Goal: Task Accomplishment & Management: Complete application form

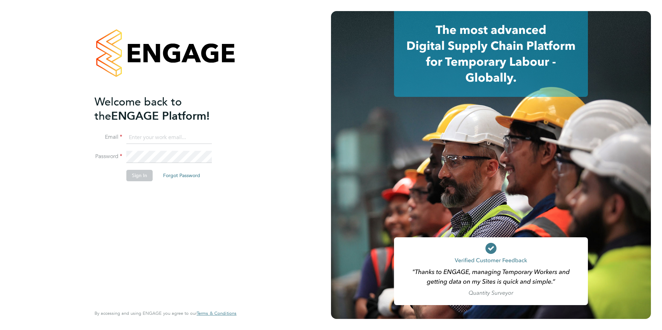
type input "payagalas65@gmail.com"
click at [140, 178] on button "Sign In" at bounding box center [139, 175] width 26 height 11
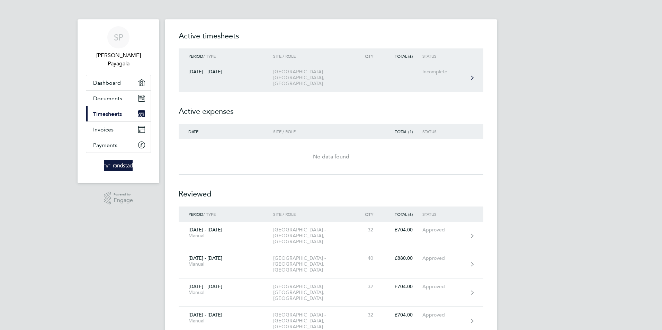
click at [446, 73] on div "Incomplete" at bounding box center [443, 72] width 43 height 6
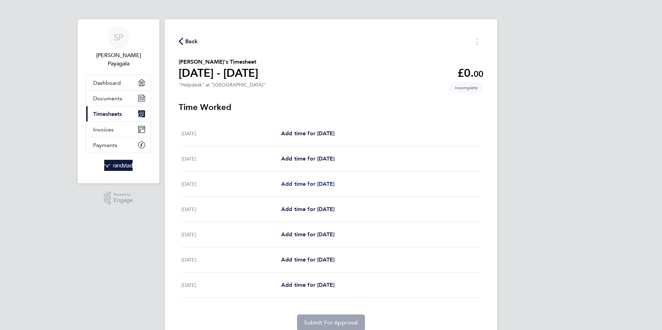
click at [312, 181] on span "Add time for [DATE]" at bounding box center [307, 184] width 53 height 7
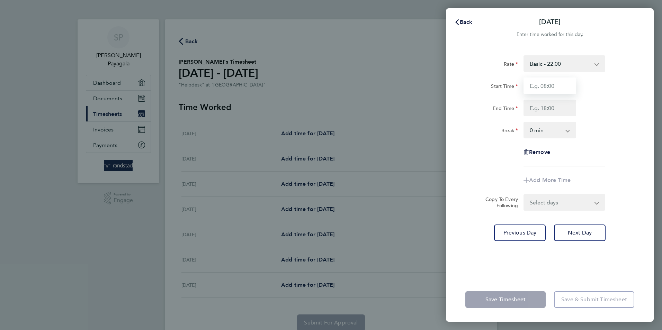
click at [547, 86] on input "Start Time" at bounding box center [550, 86] width 53 height 17
type input "08:00"
click at [541, 106] on input "End Time" at bounding box center [550, 108] width 53 height 17
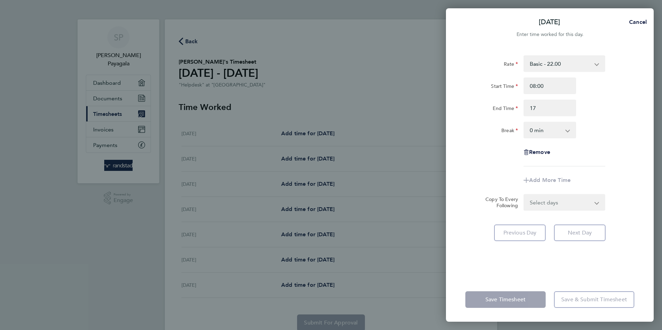
type input "17:00"
click at [550, 132] on select "0 min 15 min 30 min 45 min 60 min 75 min 90 min" at bounding box center [545, 130] width 43 height 15
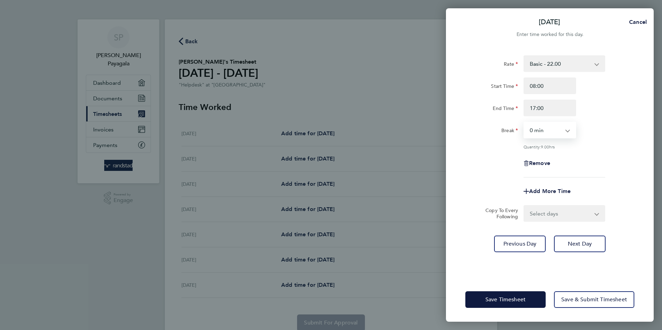
select select "60"
click at [524, 123] on select "0 min 15 min 30 min 45 min 60 min 75 min 90 min" at bounding box center [545, 130] width 43 height 15
click at [580, 242] on span "Next Day" at bounding box center [580, 244] width 24 height 7
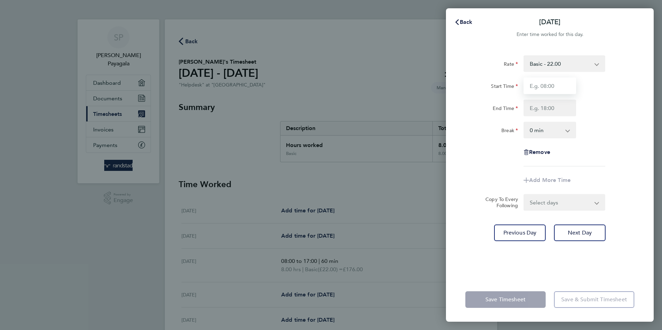
click at [538, 86] on input "Start Time" at bounding box center [550, 86] width 53 height 17
type input "08:00"
click at [551, 109] on input "End Time" at bounding box center [550, 108] width 53 height 17
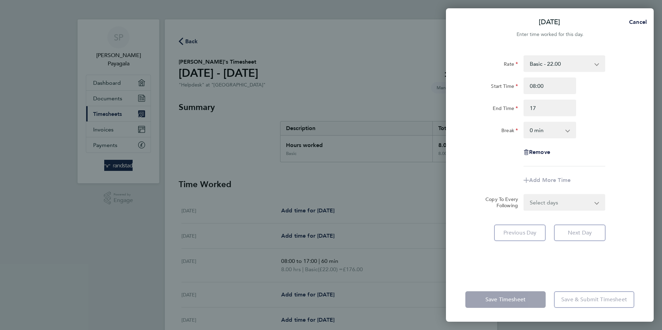
type input "17:00"
click at [573, 129] on app-icon-cross-button at bounding box center [571, 130] width 8 height 15
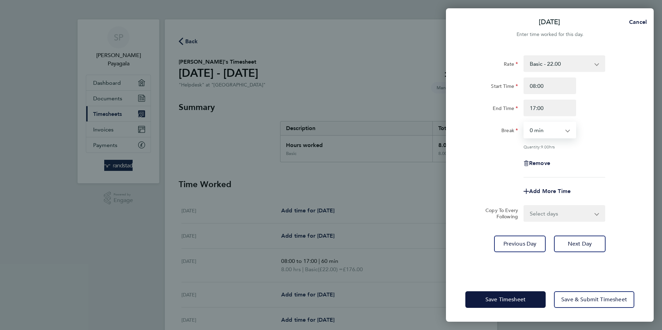
click at [560, 130] on select "0 min 15 min 30 min 45 min 60 min 75 min 90 min" at bounding box center [545, 130] width 43 height 15
select select "60"
click at [524, 123] on select "0 min 15 min 30 min 45 min 60 min 75 min 90 min" at bounding box center [545, 130] width 43 height 15
click at [584, 244] on span "Next Day" at bounding box center [580, 244] width 24 height 7
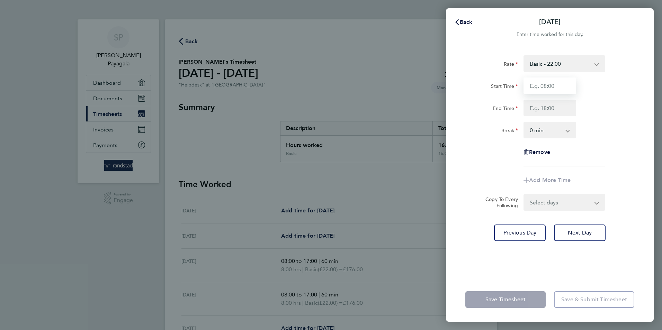
click at [547, 87] on input "Start Time" at bounding box center [550, 86] width 53 height 17
type input "08:00"
click at [548, 109] on input "End Time" at bounding box center [550, 108] width 53 height 17
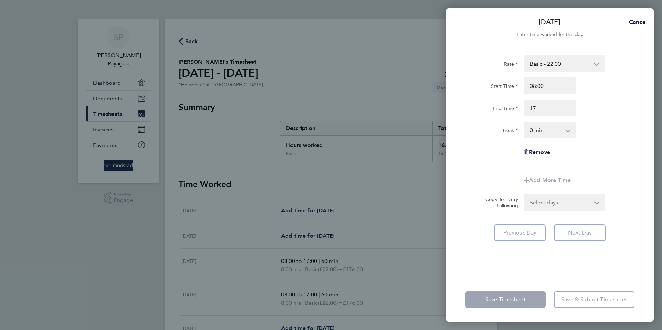
type input "17:00"
click at [551, 132] on select "0 min 15 min 30 min 45 min 60 min 75 min 90 min" at bounding box center [545, 130] width 43 height 15
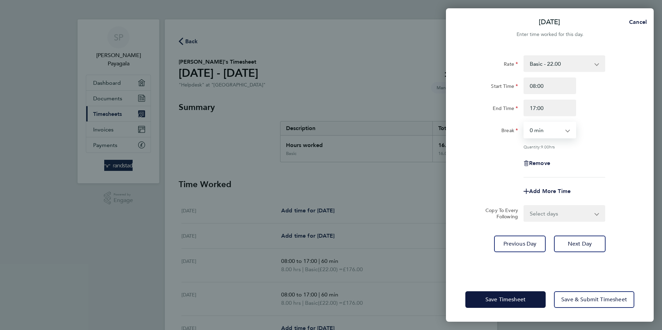
select select "60"
click at [524, 123] on select "0 min 15 min 30 min 45 min 60 min 75 min 90 min" at bounding box center [545, 130] width 43 height 15
click at [584, 244] on span "Next Day" at bounding box center [580, 244] width 24 height 7
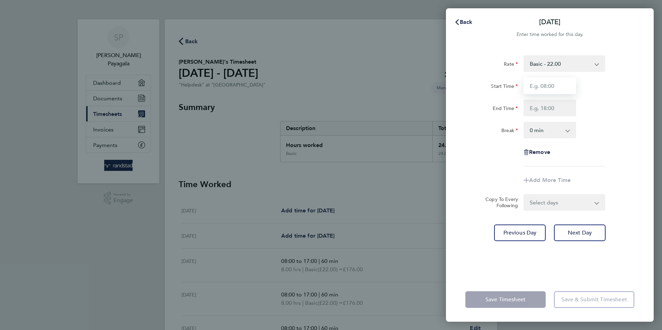
click at [543, 86] on input "Start Time" at bounding box center [550, 86] width 53 height 17
type input "08:00"
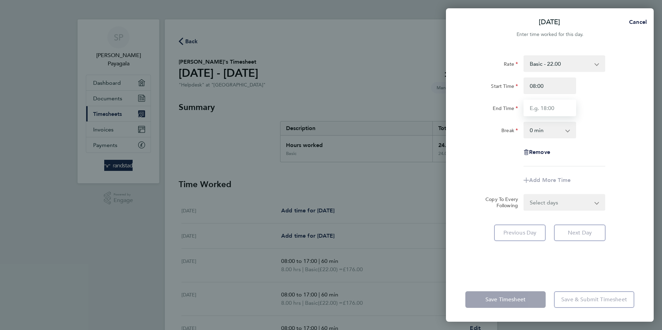
click at [552, 104] on input "End Time" at bounding box center [550, 108] width 53 height 17
click at [555, 108] on input "End Time" at bounding box center [550, 108] width 53 height 17
type input "17:00"
click at [552, 131] on select "0 min 15 min 30 min 45 min 60 min 75 min 90 min" at bounding box center [545, 130] width 43 height 15
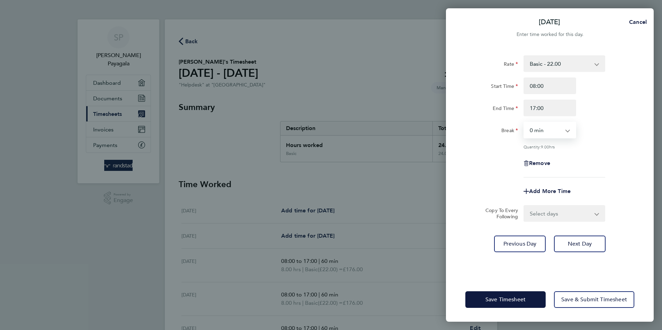
select select "60"
click at [524, 123] on select "0 min 15 min 30 min 45 min 60 min 75 min 90 min" at bounding box center [545, 130] width 43 height 15
click at [516, 303] on span "Save Timesheet" at bounding box center [505, 299] width 40 height 7
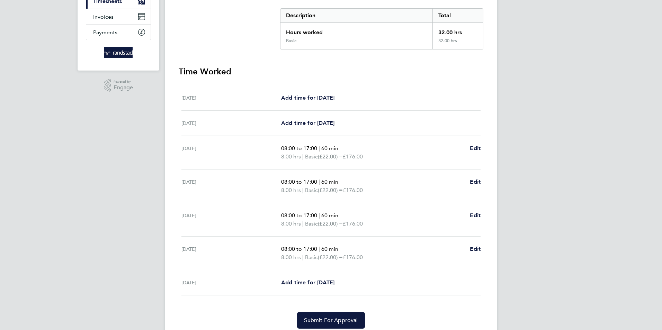
scroll to position [139, 0]
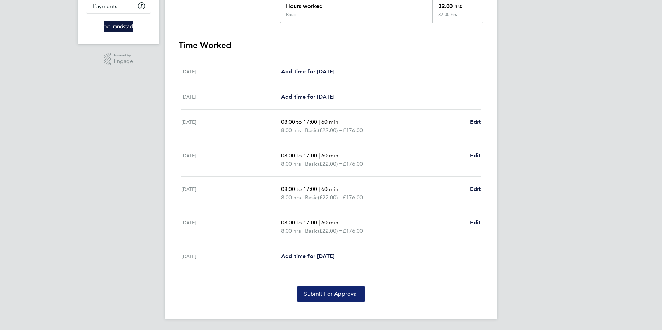
click at [325, 293] on span "Submit For Approval" at bounding box center [331, 294] width 54 height 7
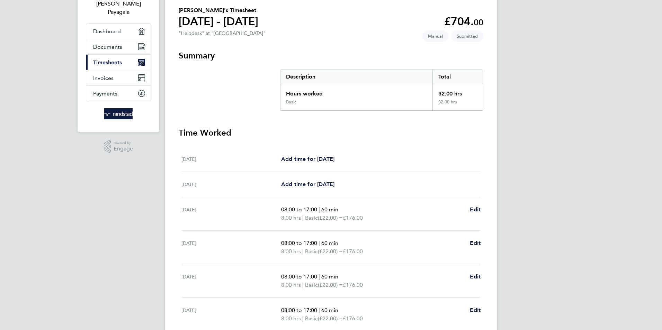
scroll to position [0, 0]
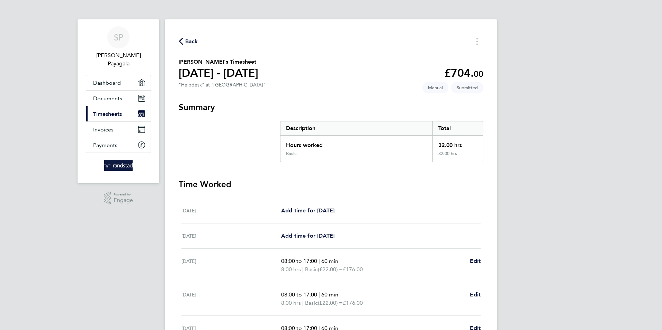
click at [184, 38] on span "Back" at bounding box center [188, 41] width 19 height 7
